Goal: Information Seeking & Learning: Learn about a topic

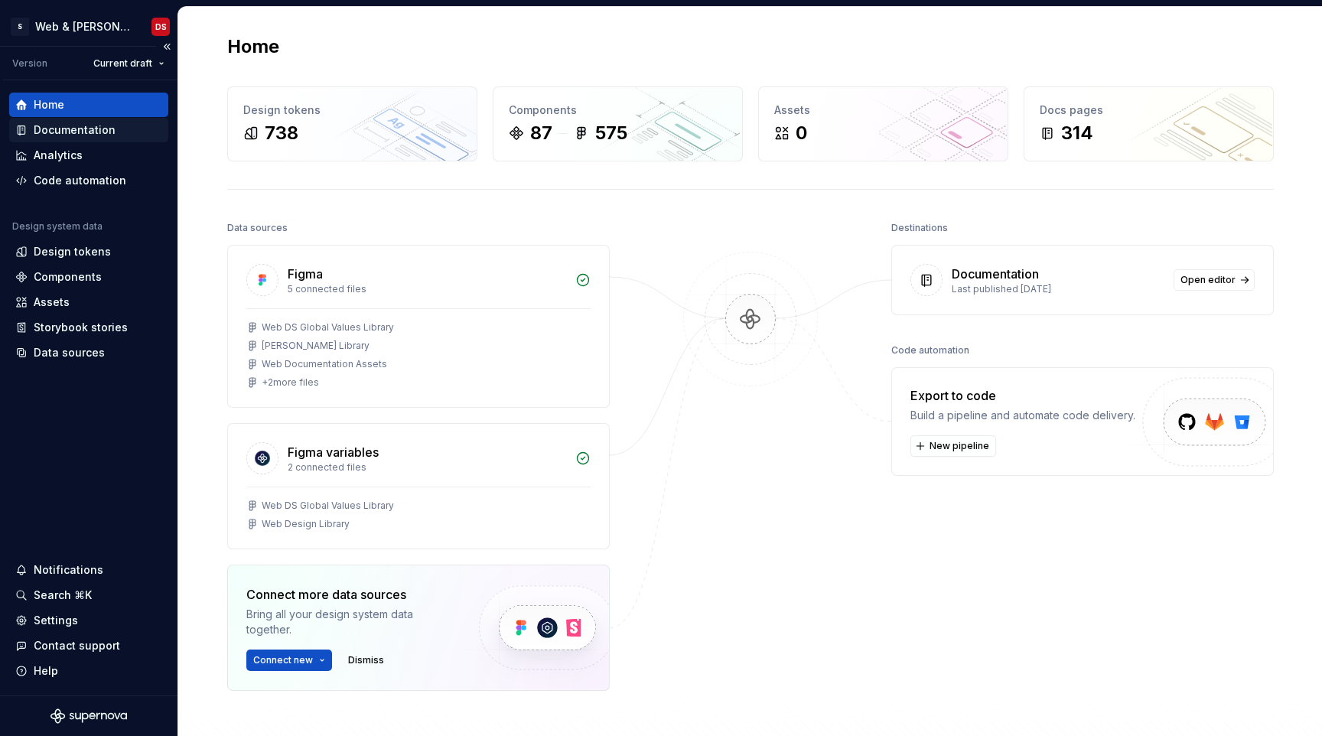
click at [74, 129] on div "Documentation" at bounding box center [75, 129] width 82 height 15
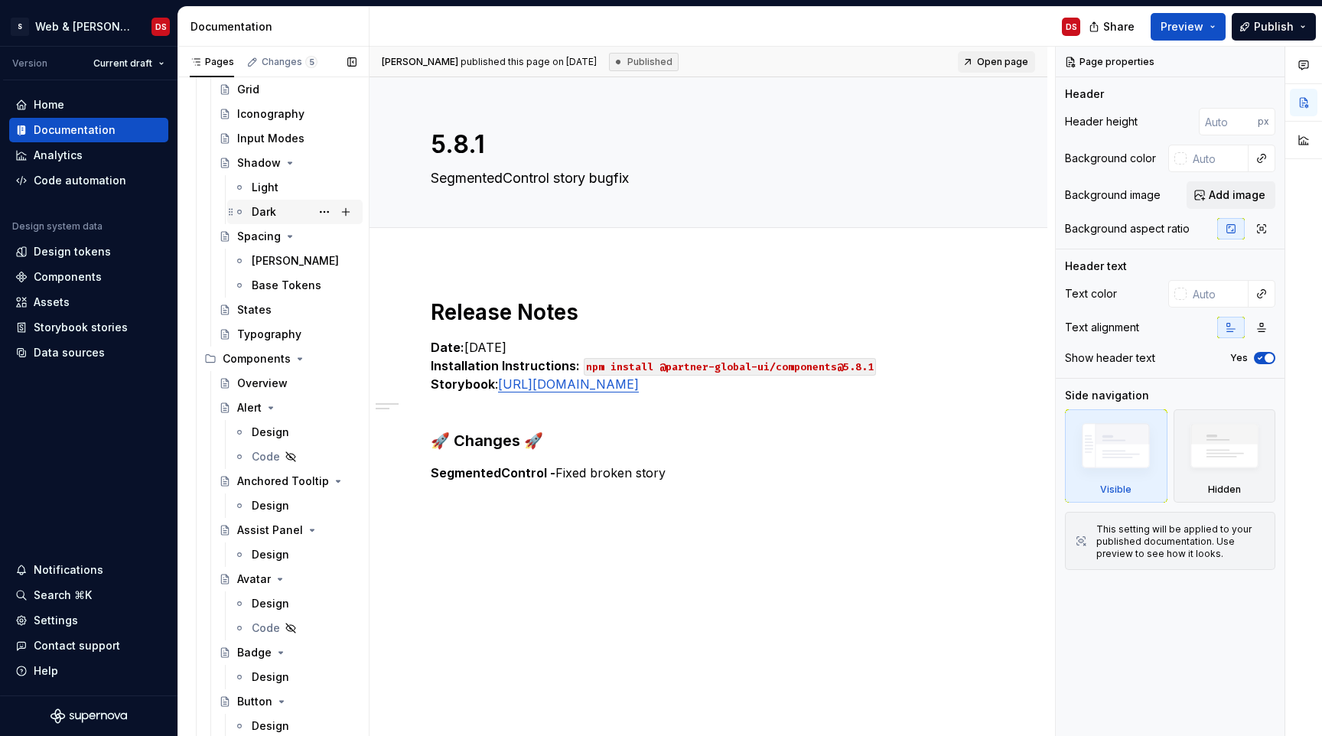
scroll to position [430, 0]
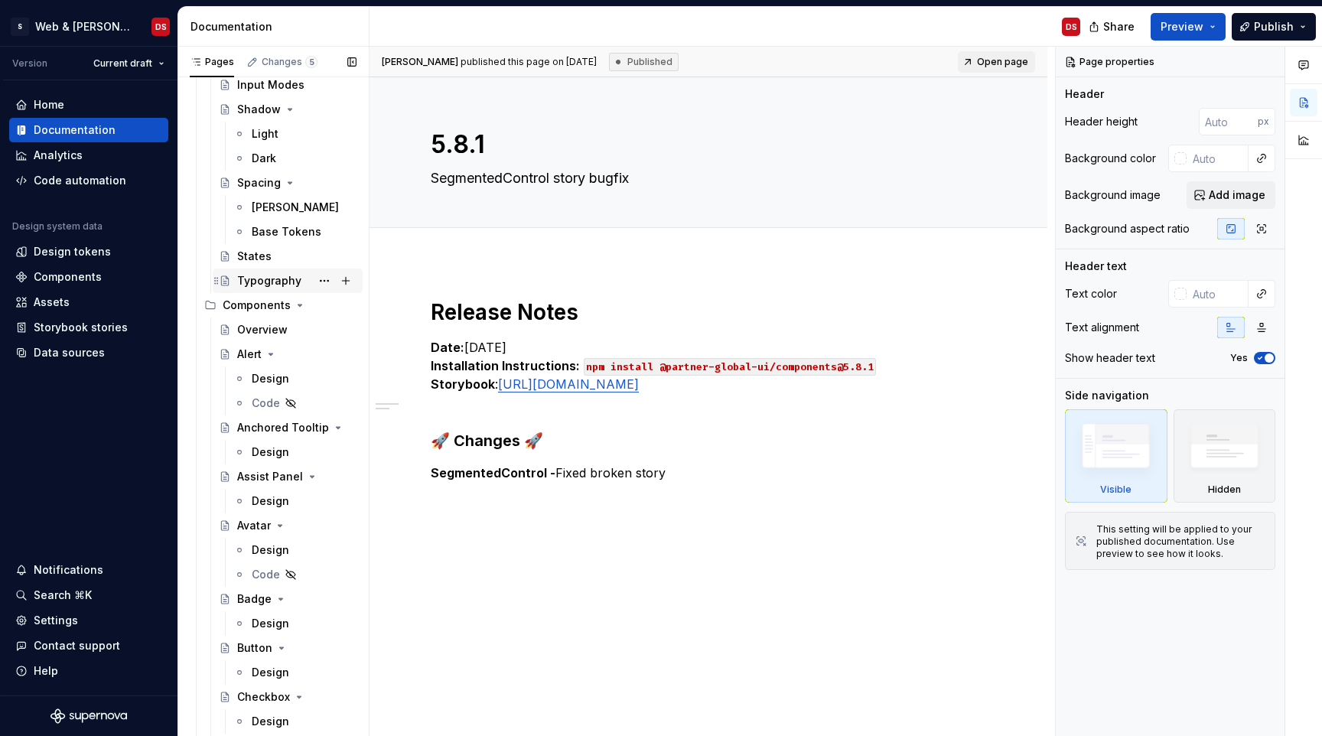
click at [267, 286] on div "Typography" at bounding box center [269, 280] width 64 height 15
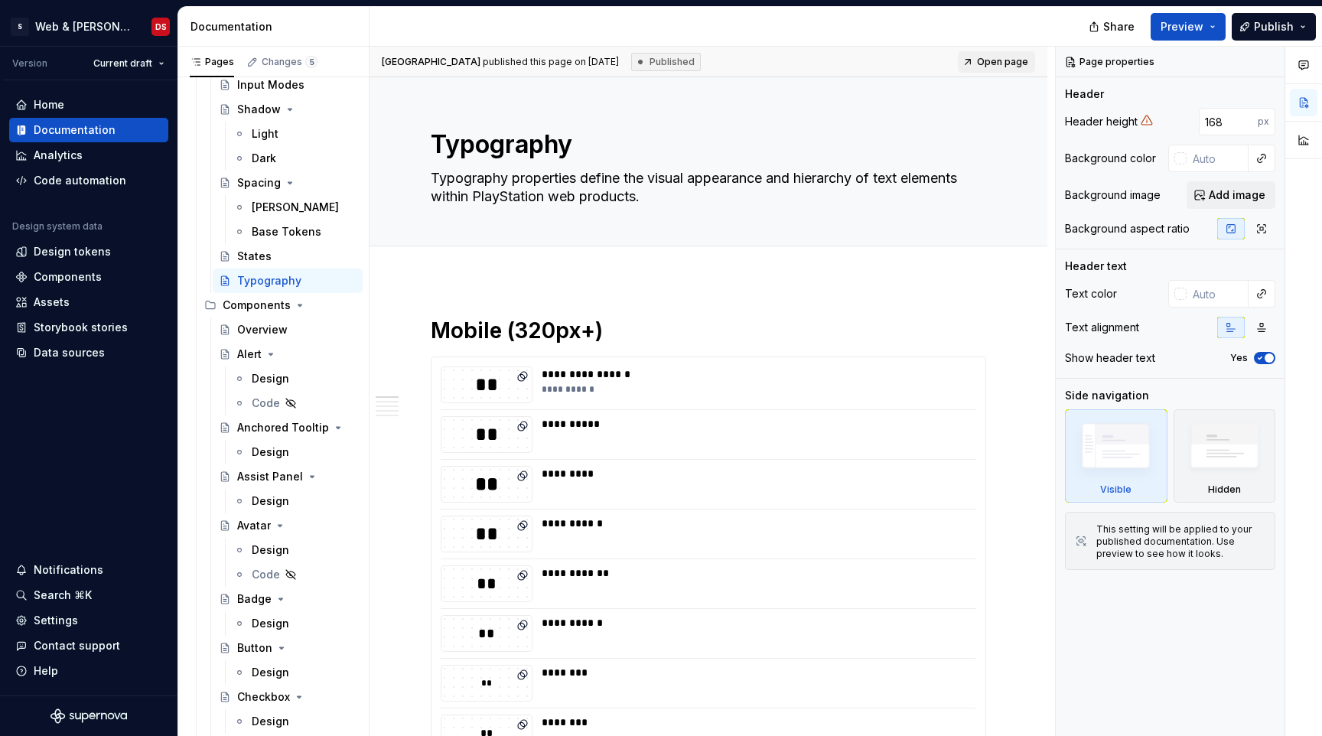
type textarea "*"
